Goal: Information Seeking & Learning: Understand process/instructions

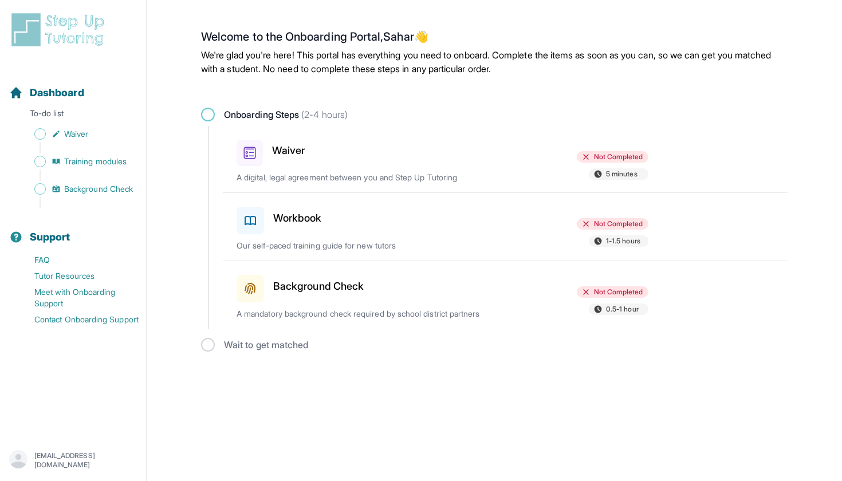
click at [543, 170] on div "Not Completed 5 minutes" at bounding box center [582, 166] width 134 height 31
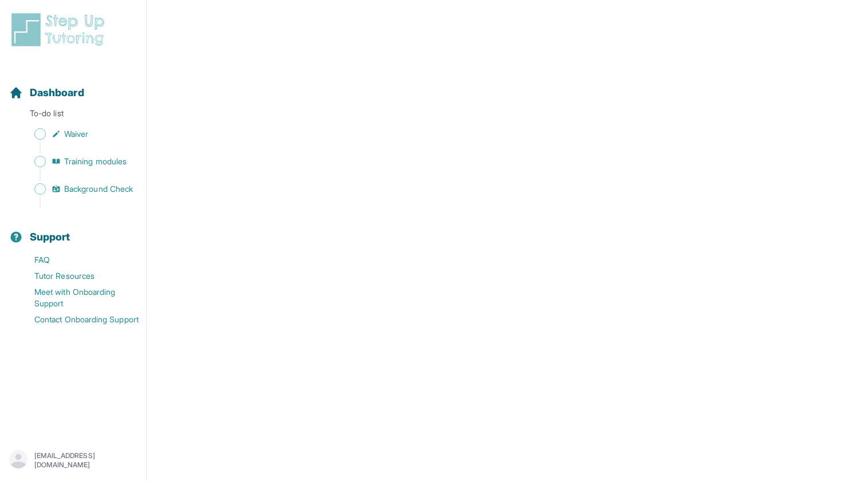
scroll to position [1706, 0]
click at [41, 134] on span "Sidebar" at bounding box center [39, 133] width 11 height 11
click at [84, 135] on span "Waiver" at bounding box center [76, 133] width 24 height 11
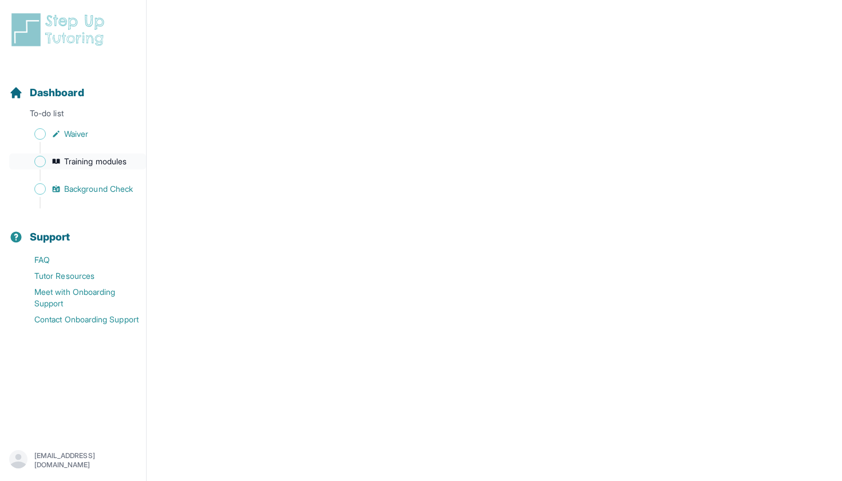
click at [88, 162] on span "Training modules" at bounding box center [95, 161] width 62 height 11
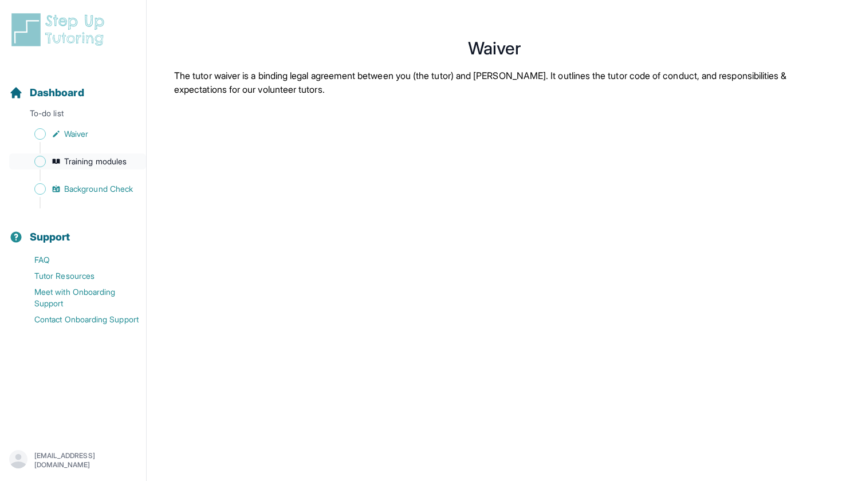
click at [88, 162] on span "Training modules" at bounding box center [95, 161] width 62 height 11
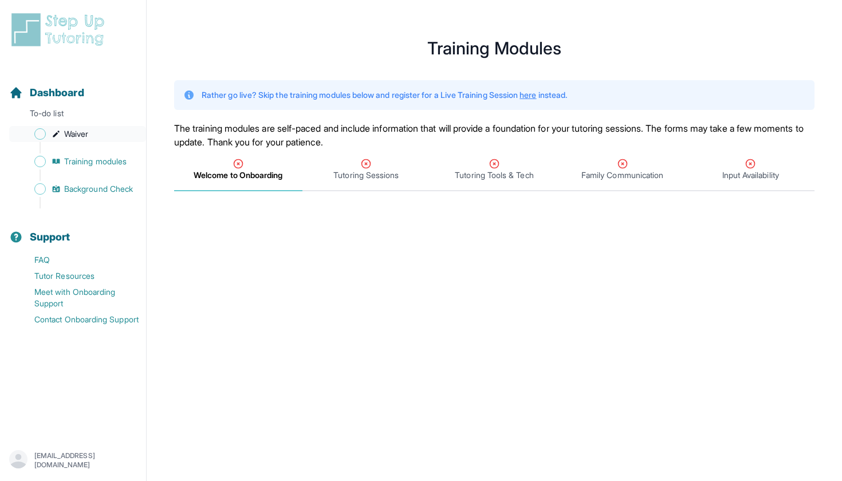
click at [40, 132] on span "Sidebar" at bounding box center [39, 133] width 11 height 11
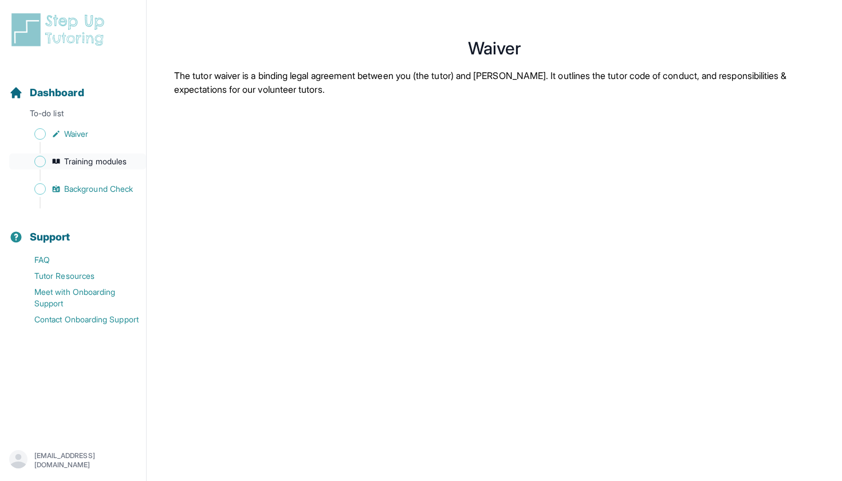
click at [77, 162] on span "Training modules" at bounding box center [95, 161] width 62 height 11
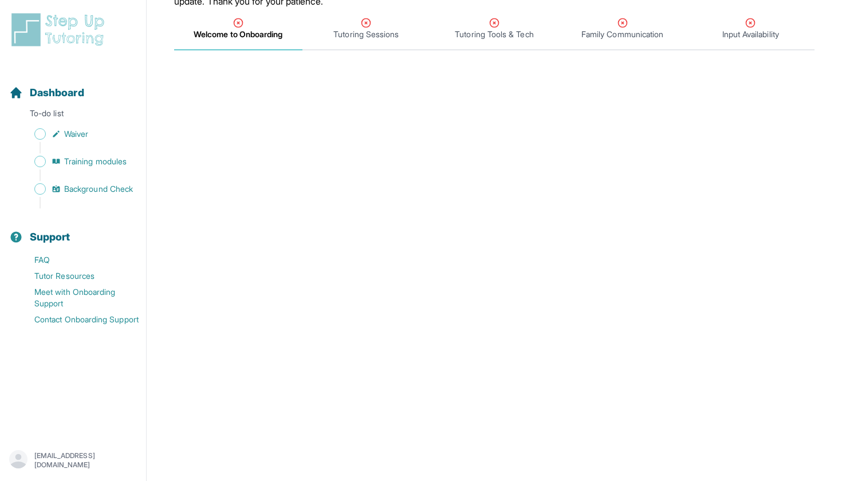
scroll to position [57, 0]
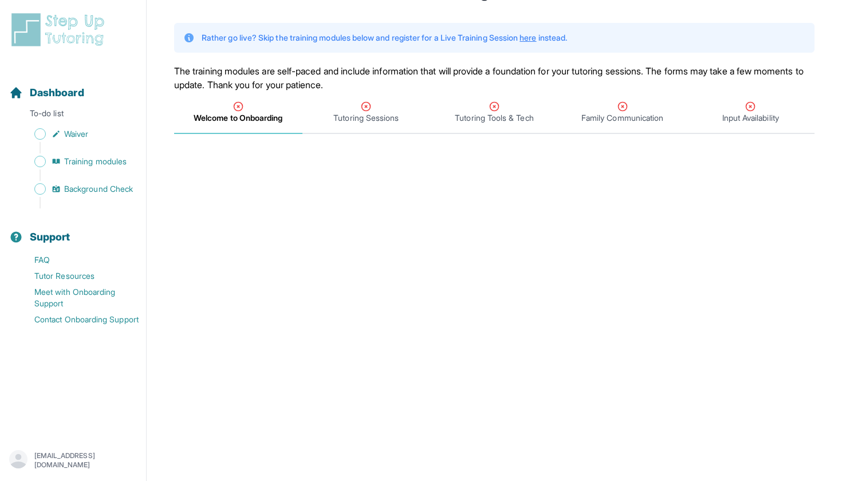
click at [229, 121] on span "Welcome to Onboarding" at bounding box center [238, 117] width 89 height 11
click at [343, 113] on span "Tutoring Sessions" at bounding box center [366, 117] width 65 height 11
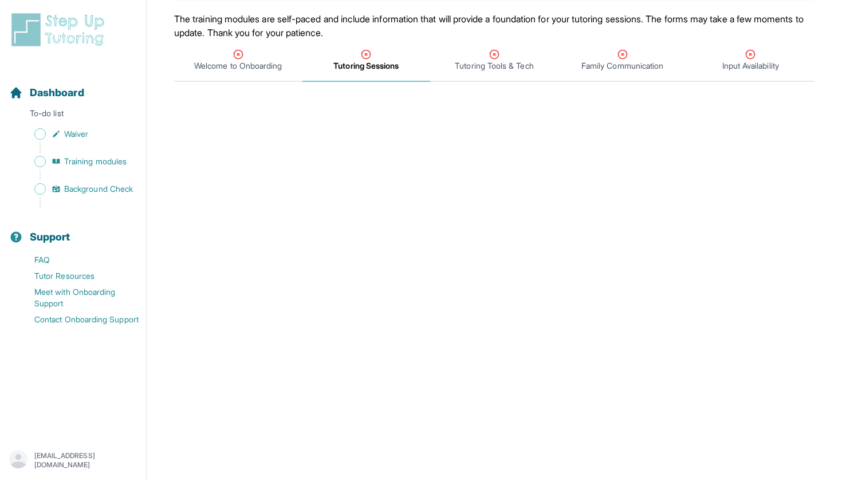
scroll to position [112, 0]
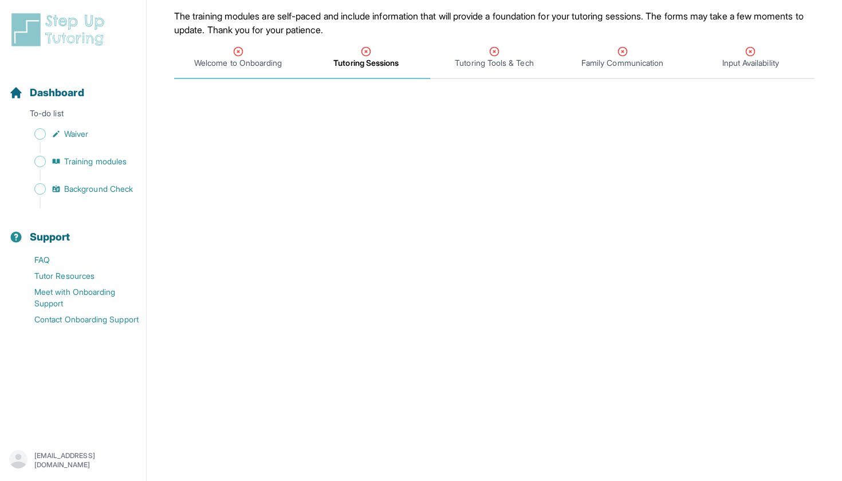
click at [229, 59] on span "Welcome to Onboarding" at bounding box center [238, 62] width 88 height 11
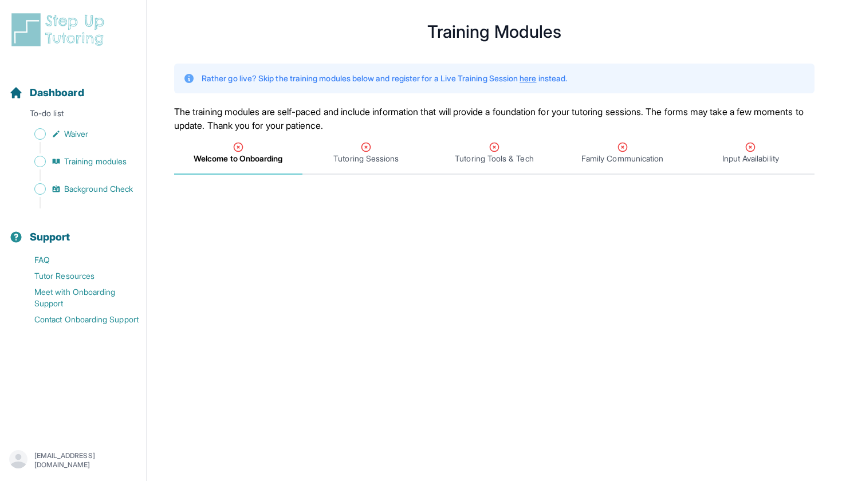
scroll to position [22, 0]
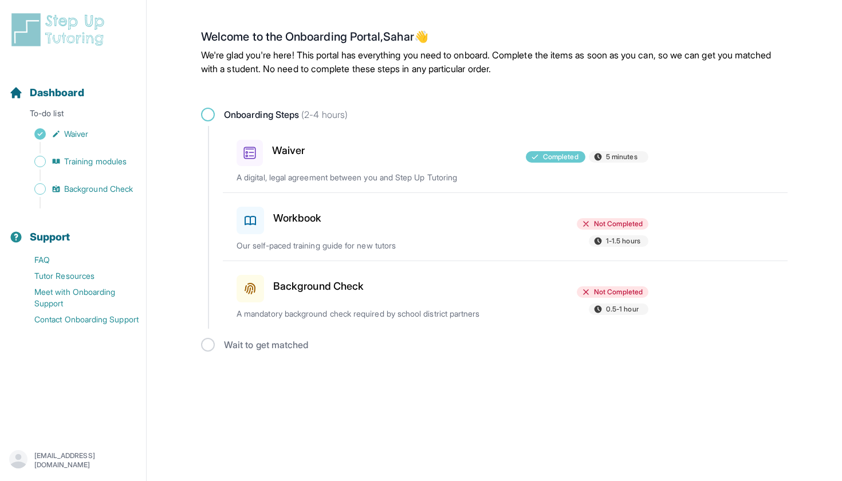
drag, startPoint x: 295, startPoint y: 0, endPoint x: 527, endPoint y: 85, distance: 247.8
click at [527, 85] on main "Welcome to the Onboarding Portal, Sahar 👋 We're glad you're here! This portal h…" at bounding box center [494, 191] width 587 height 354
click at [241, 1] on div "Open sidebar" at bounding box center [421, 7] width 842 height 14
